Goal: Task Accomplishment & Management: Use online tool/utility

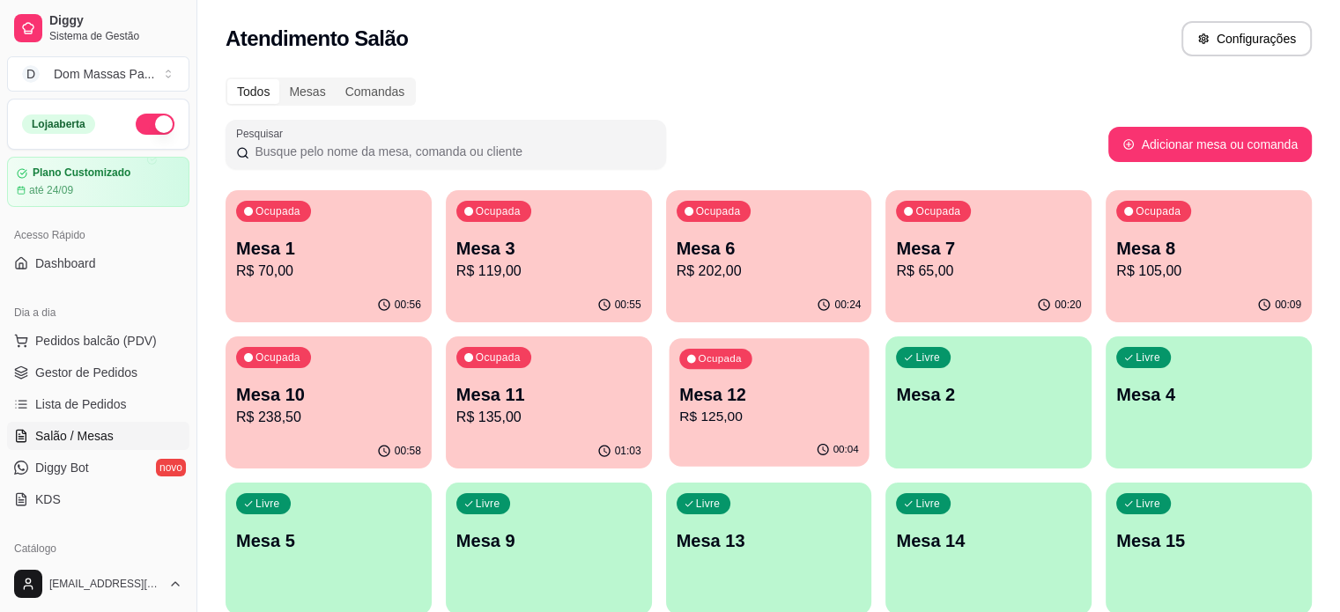
click at [669, 434] on button "Ocupada Mesa 12 R$ 125,00 00:04" at bounding box center [769, 402] width 200 height 129
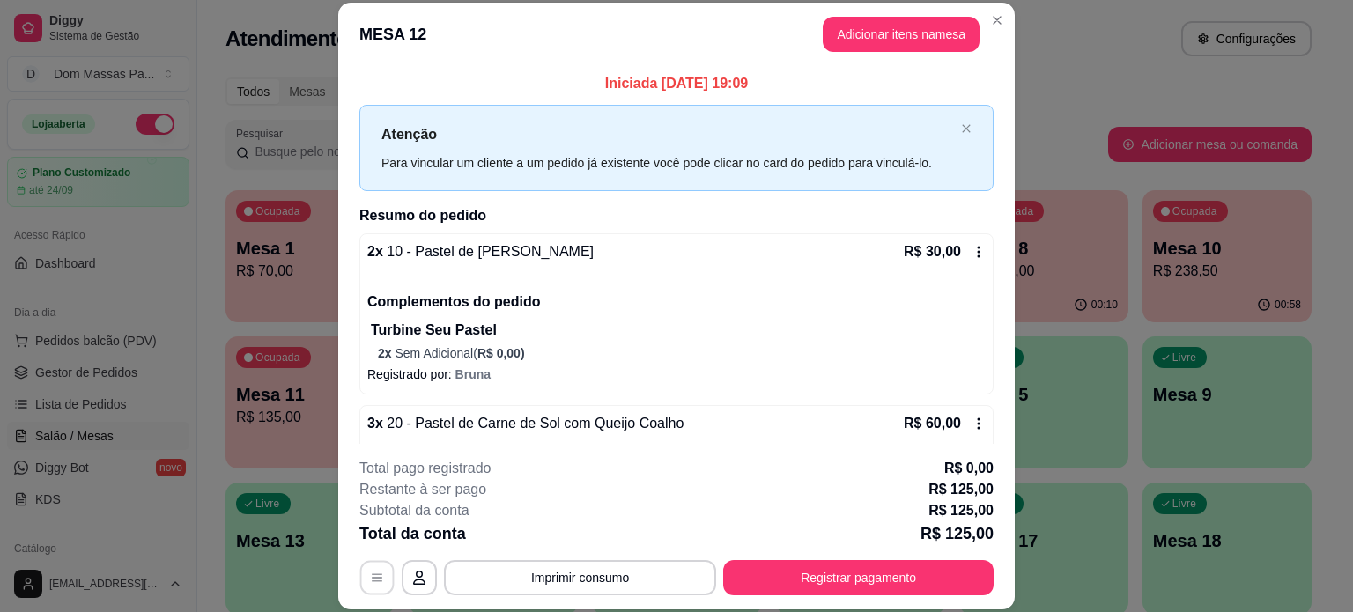
click at [370, 568] on button "button" at bounding box center [377, 577] width 34 height 34
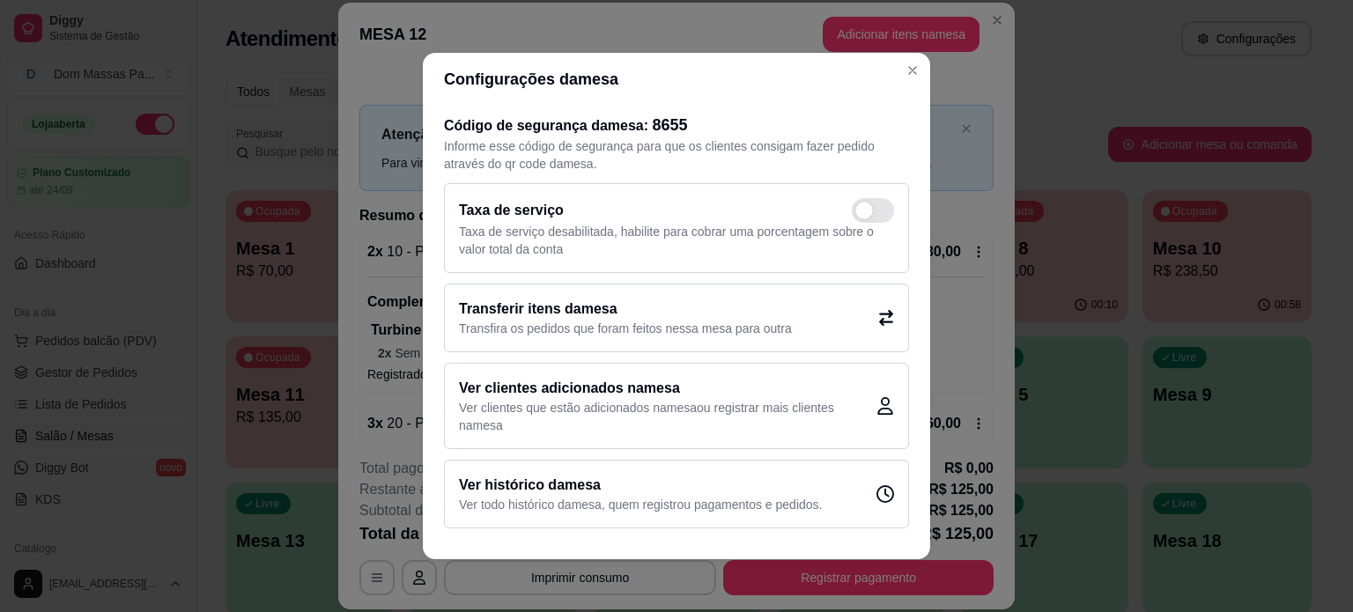
click at [879, 321] on icon at bounding box center [886, 318] width 14 height 16
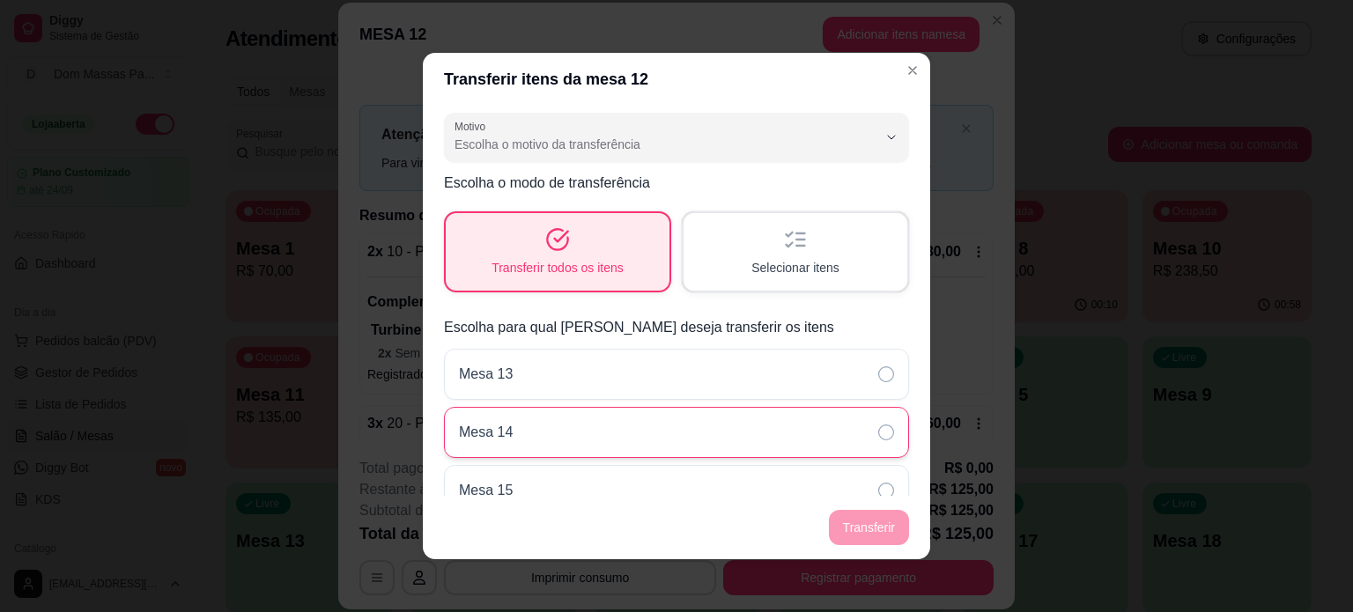
click at [478, 439] on p "Mesa 14" at bounding box center [486, 432] width 54 height 21
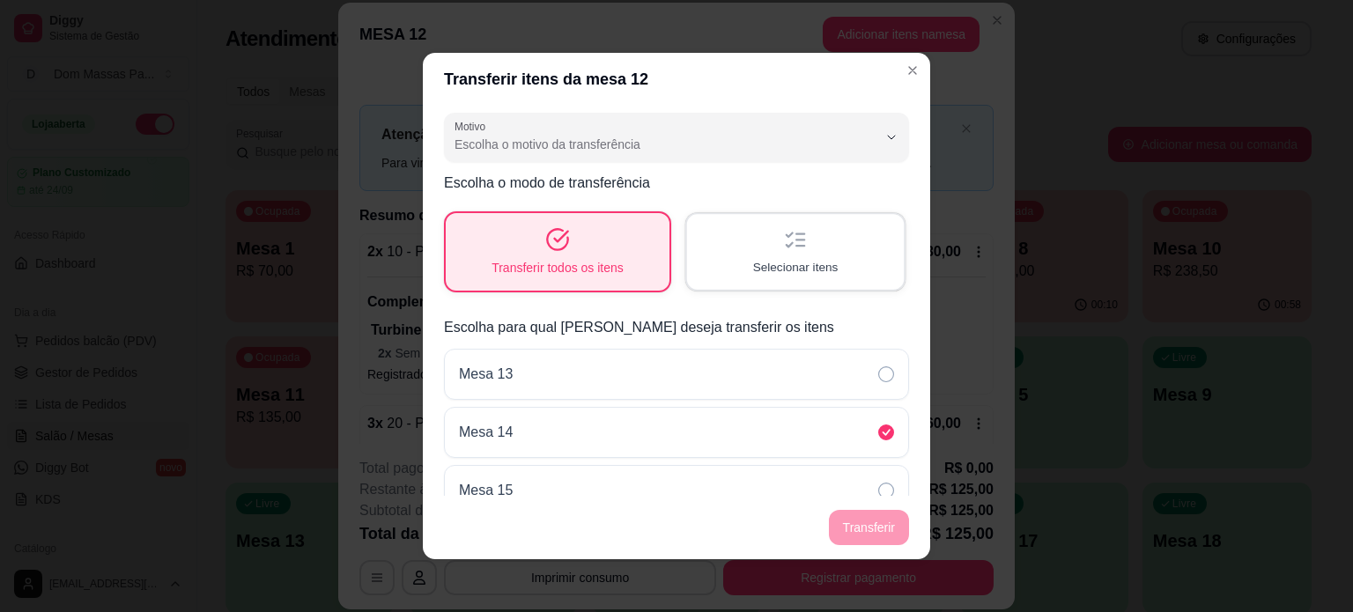
click at [789, 266] on span "Selecionar itens" at bounding box center [795, 267] width 85 height 17
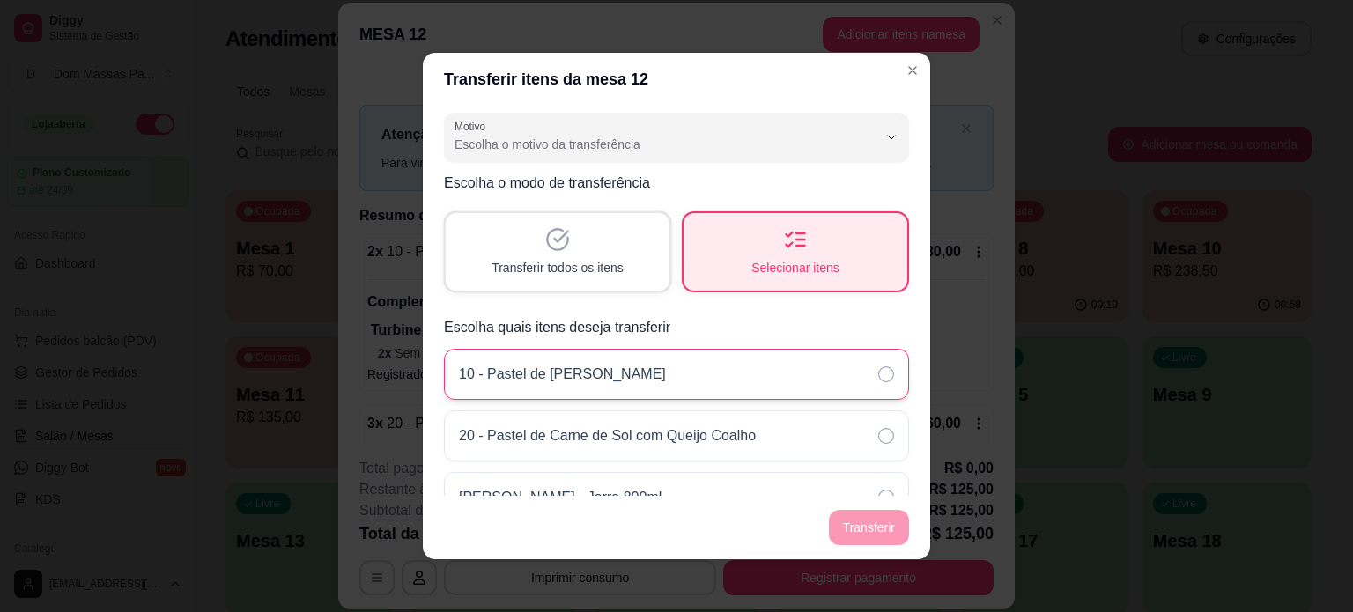
click at [500, 396] on div "10 - Pastel de [PERSON_NAME]" at bounding box center [676, 374] width 465 height 51
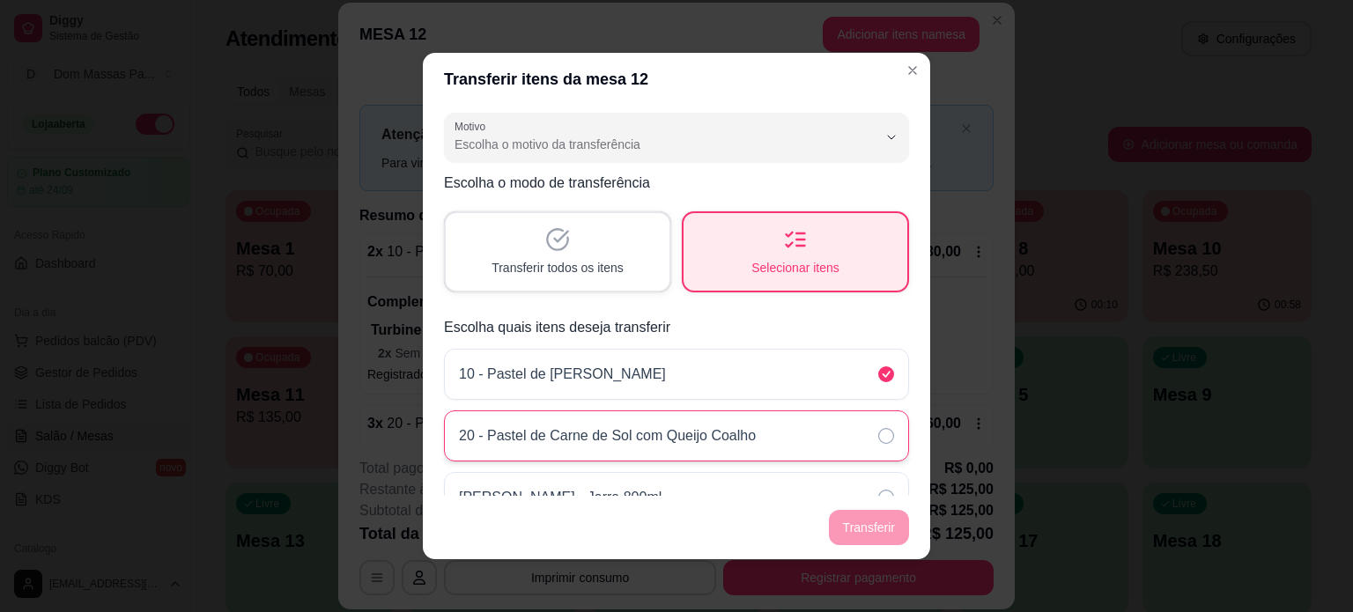
click at [526, 426] on p "20 - Pastel de Carne de Sol com Queijo Coalho" at bounding box center [607, 436] width 297 height 21
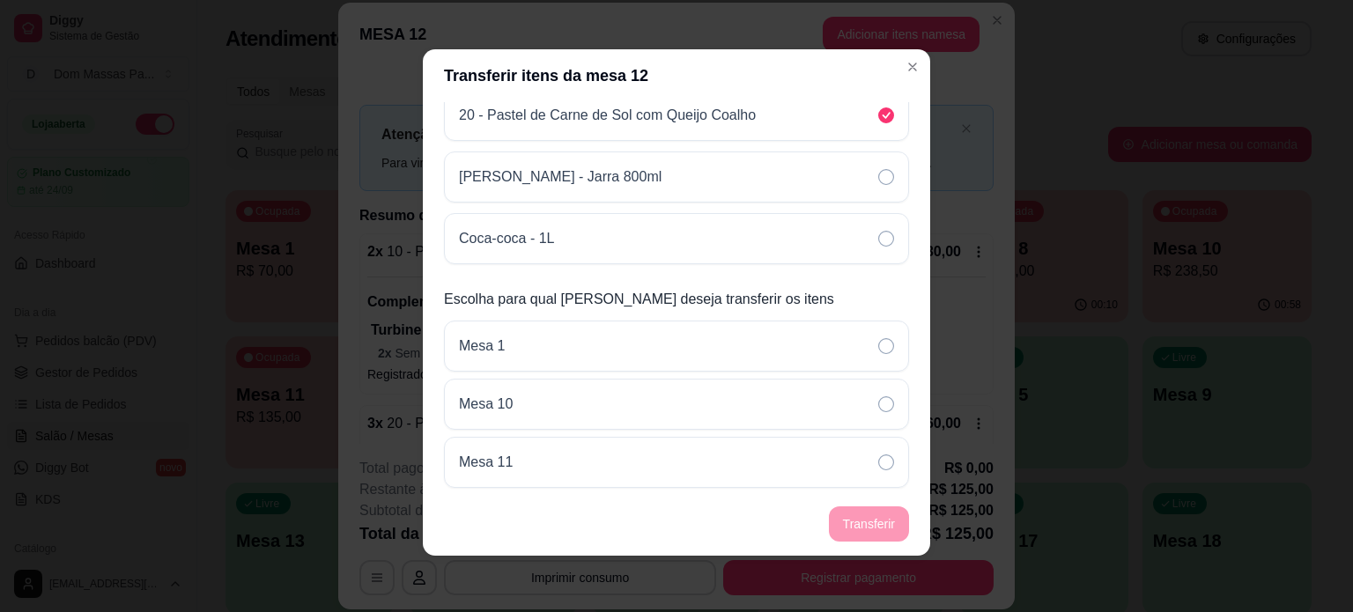
scroll to position [319, 0]
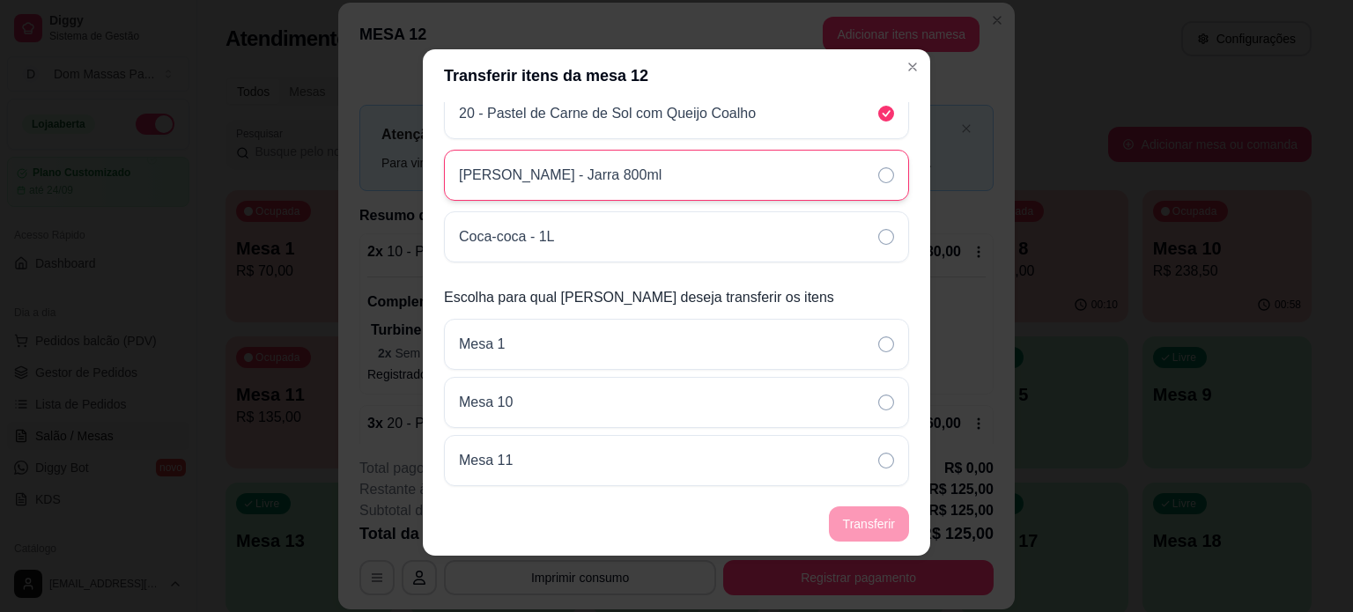
click at [754, 161] on div "[PERSON_NAME] - Jarra 800ml" at bounding box center [676, 175] width 465 height 51
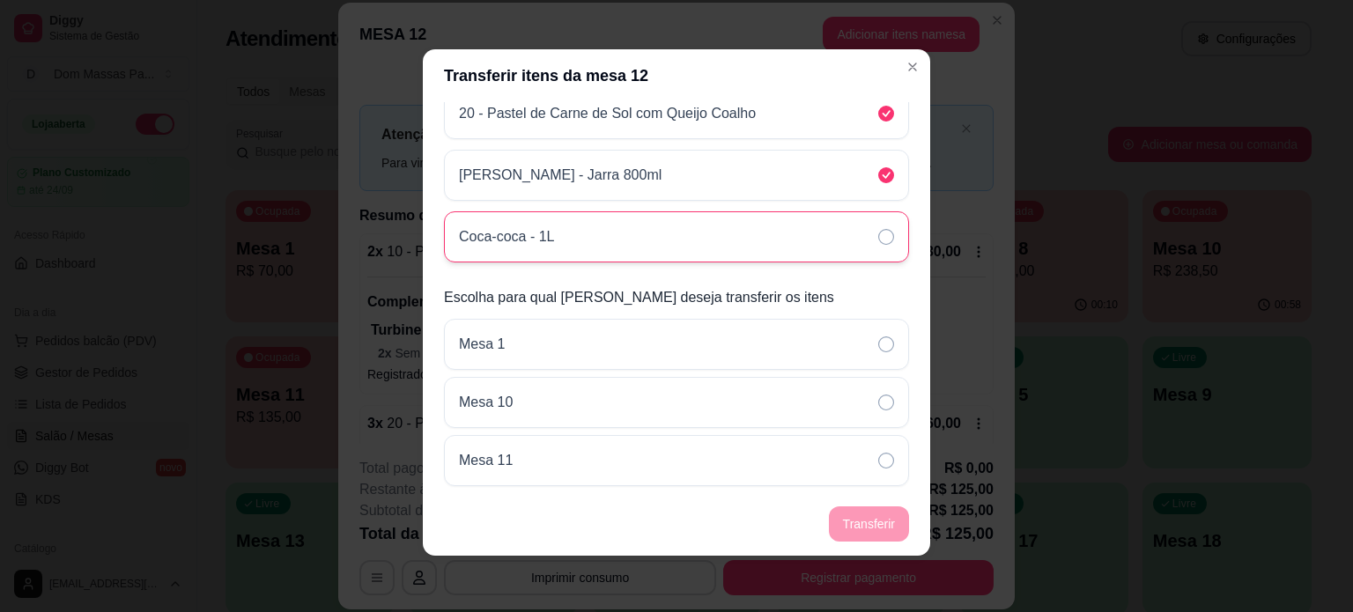
click at [758, 232] on div "Coca-coca - 1L" at bounding box center [676, 236] width 465 height 51
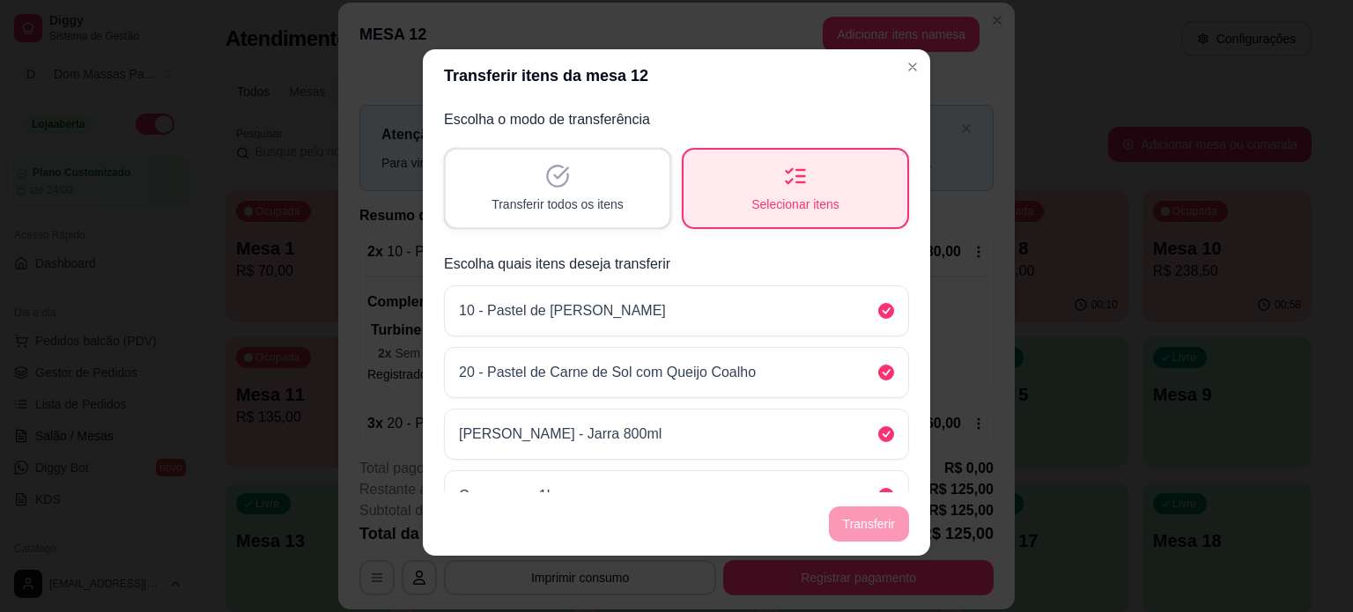
scroll to position [0, 0]
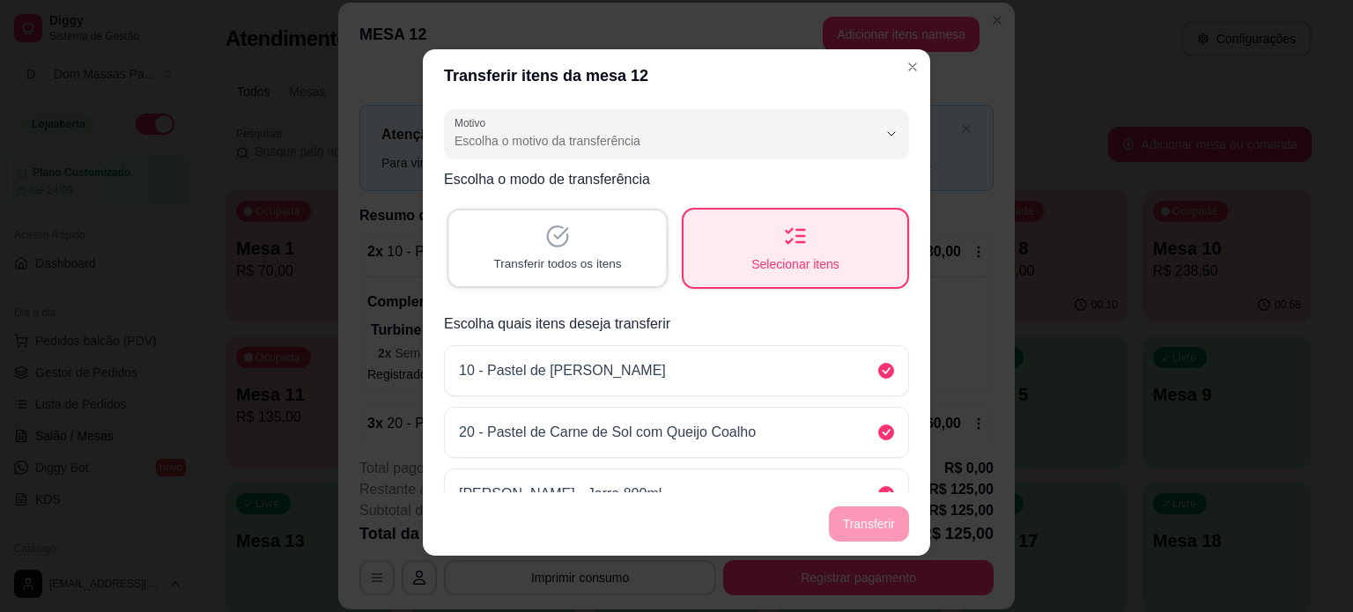
click at [598, 239] on div "Transferir todos os itens" at bounding box center [557, 248] width 217 height 75
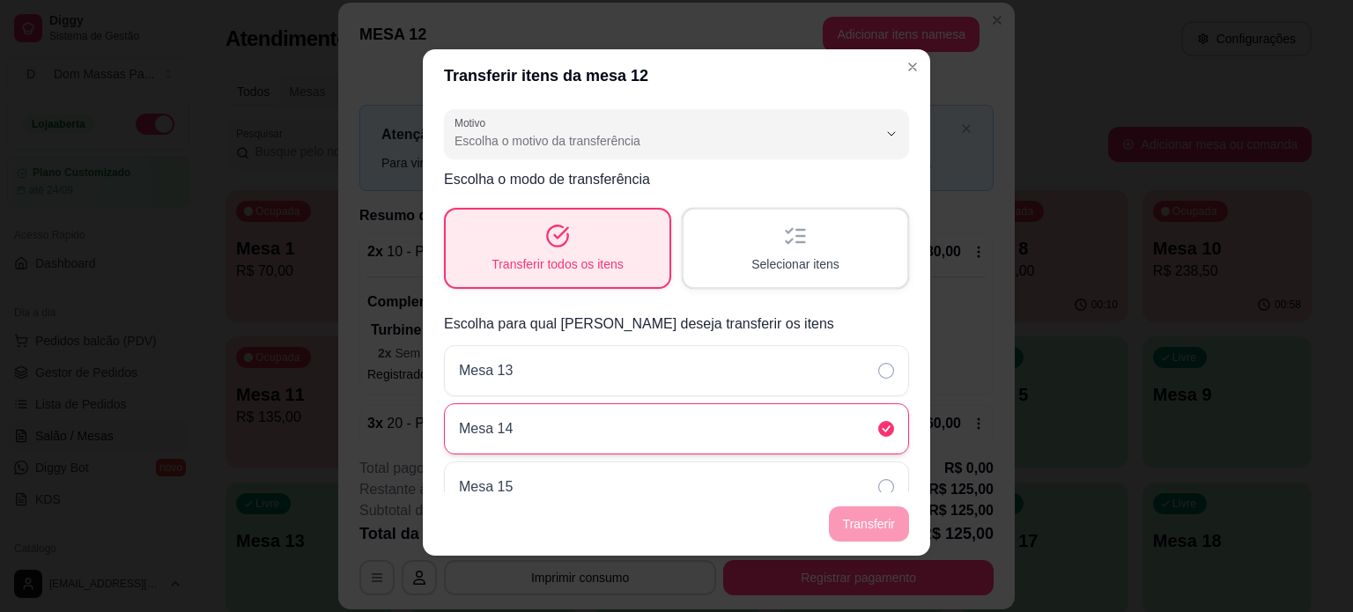
click at [800, 429] on div "Mesa 14" at bounding box center [676, 429] width 465 height 51
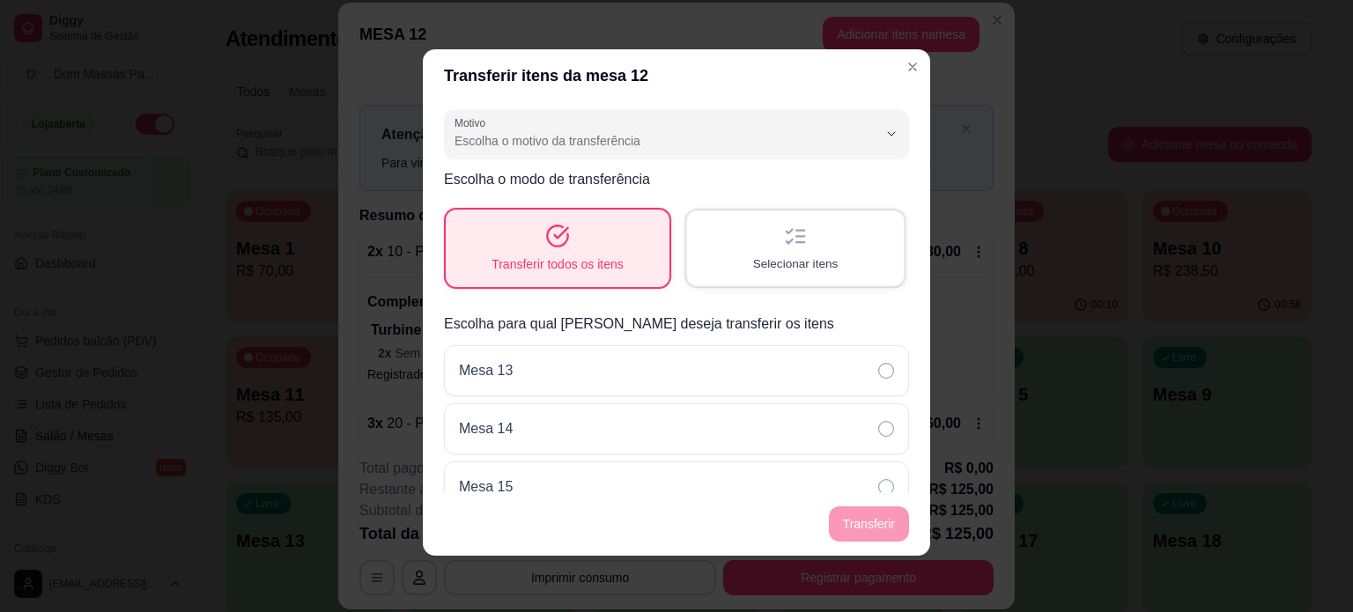
click at [726, 240] on div "Selecionar itens" at bounding box center [795, 248] width 217 height 75
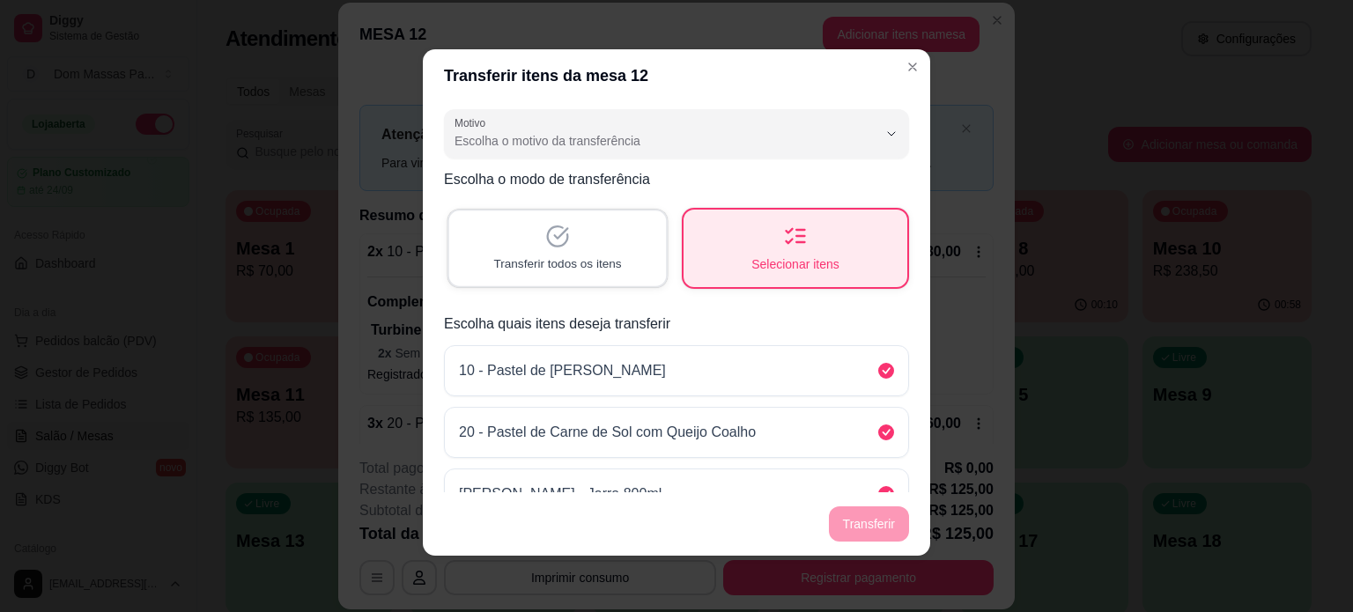
click at [549, 262] on span "Transferir todos os itens" at bounding box center [557, 264] width 128 height 17
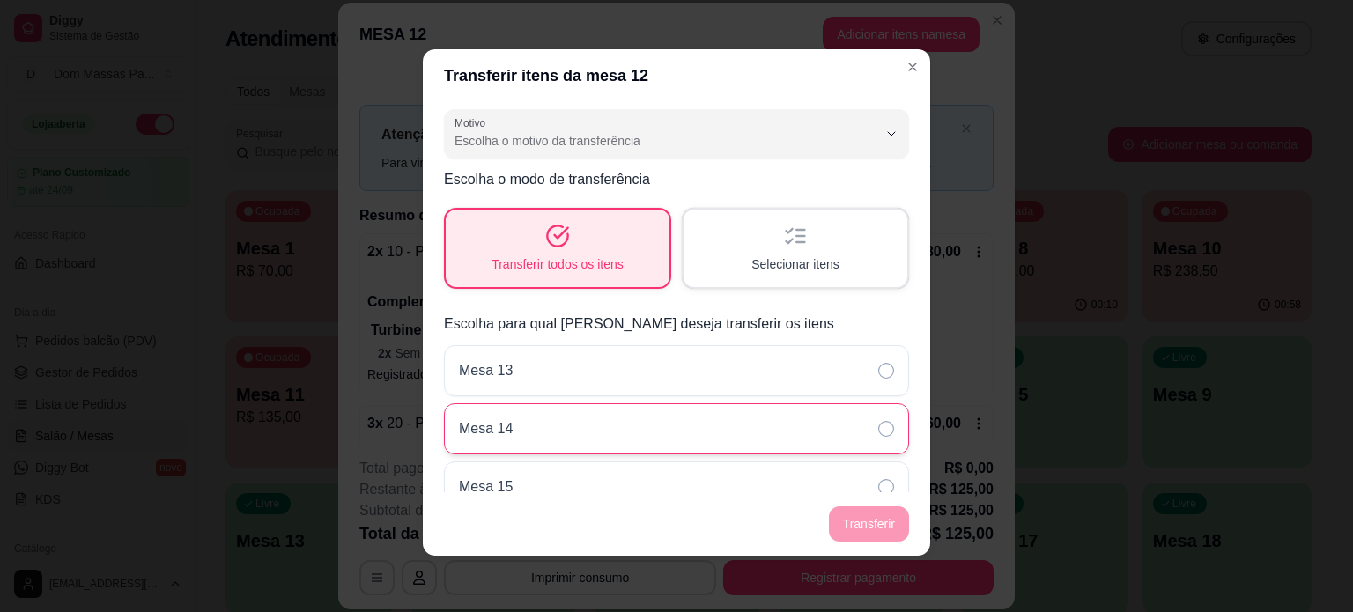
click at [550, 416] on div "Mesa 14" at bounding box center [676, 429] width 465 height 51
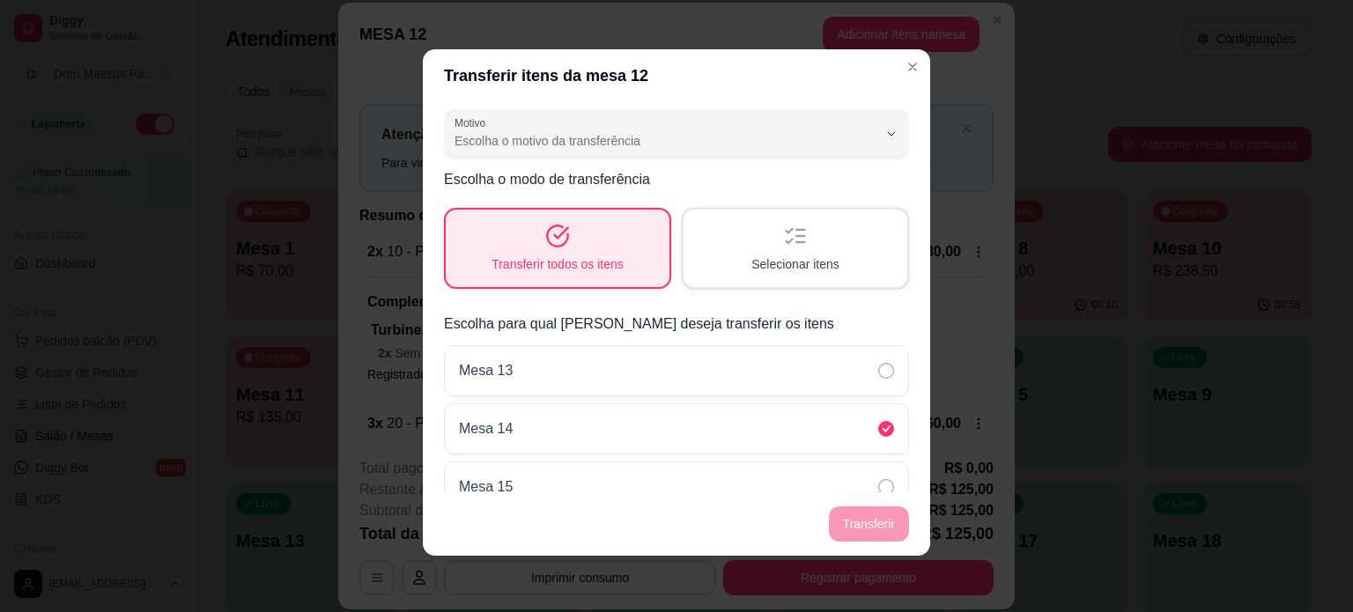
drag, startPoint x: 862, startPoint y: 549, endPoint x: 857, endPoint y: 511, distance: 38.1
click at [857, 511] on footer "Transferir" at bounding box center [677, 524] width 508 height 63
click at [865, 535] on footer "Transferir" at bounding box center [677, 524] width 508 height 63
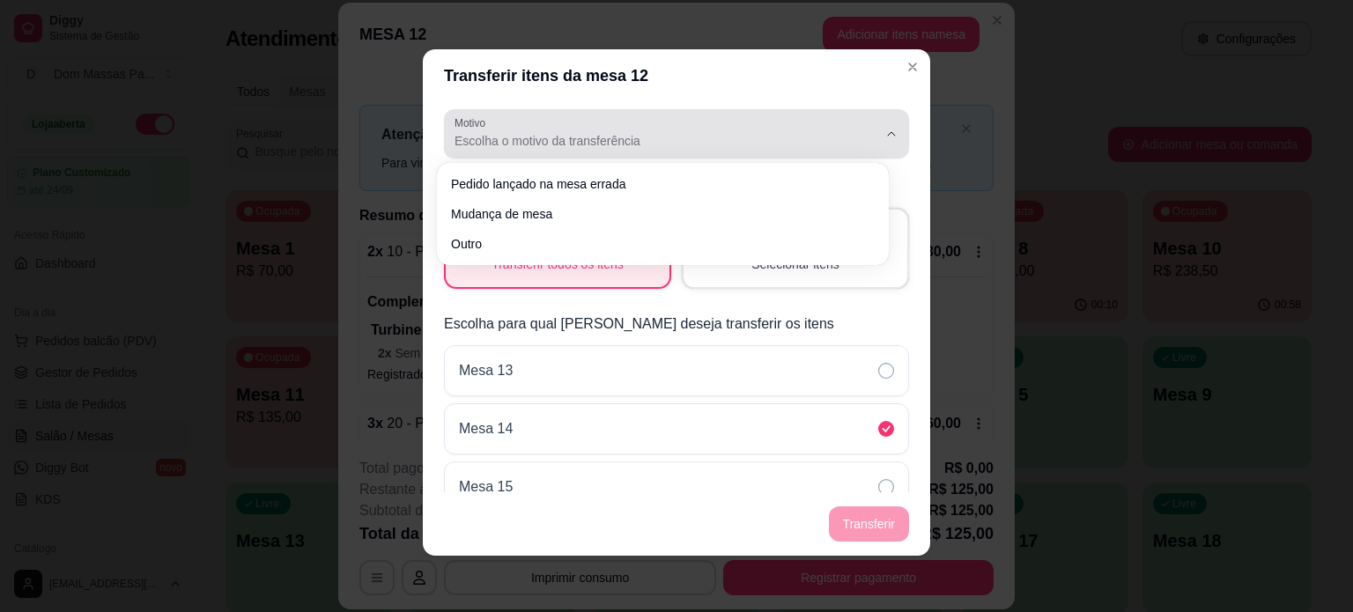
click at [634, 152] on button "Motivo Escolha o motivo da transferência" at bounding box center [676, 133] width 465 height 49
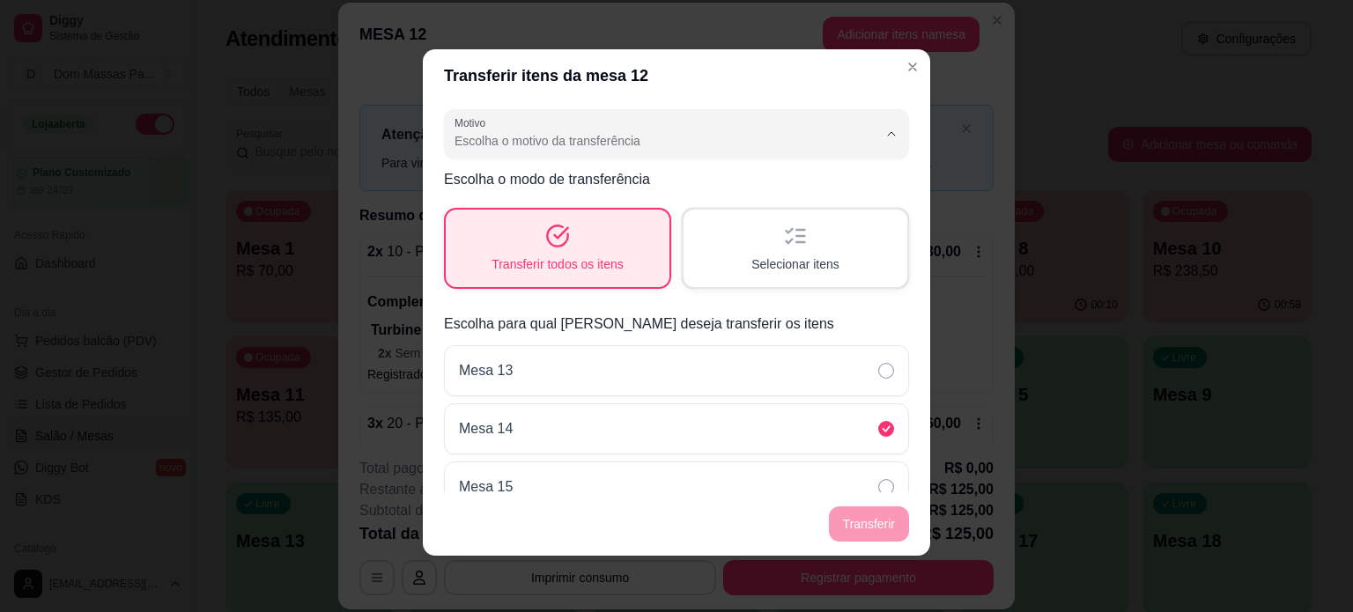
click at [536, 203] on li "Mudança de mesa" at bounding box center [663, 211] width 420 height 27
type input "TABLE_TRANSFER"
select select "TABLE_TRANSFER"
click at [874, 527] on button "Transferir" at bounding box center [869, 525] width 78 height 34
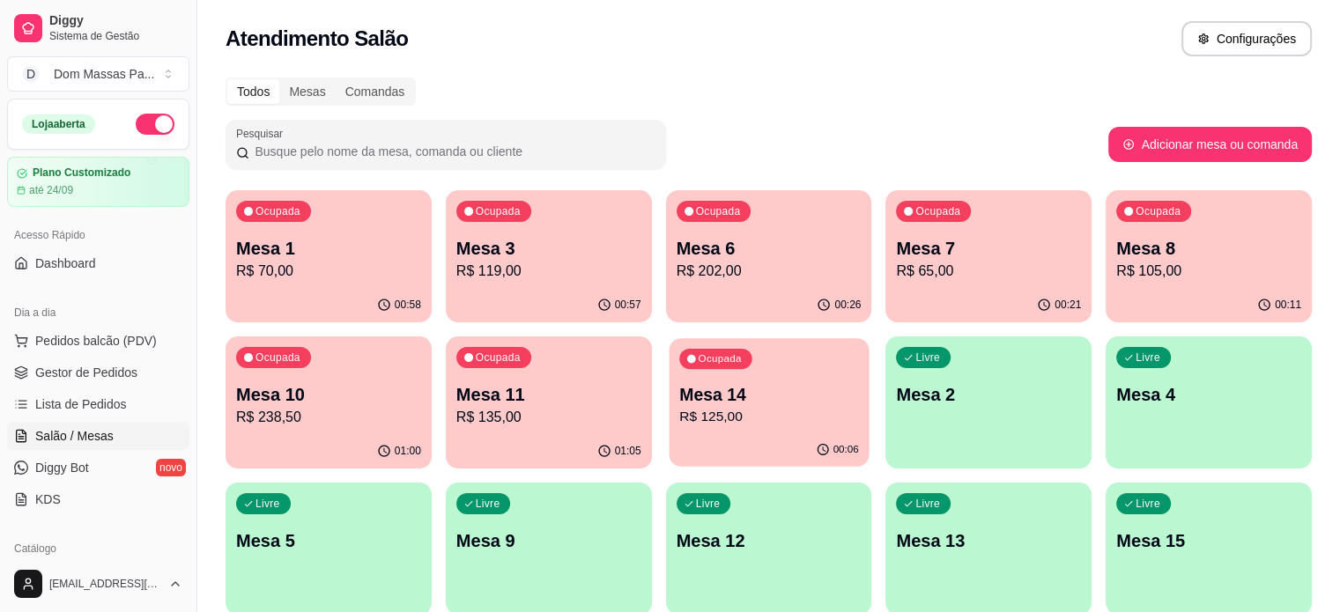
click at [679, 395] on p "Mesa 14" at bounding box center [769, 395] width 180 height 24
